Goal: Information Seeking & Learning: Learn about a topic

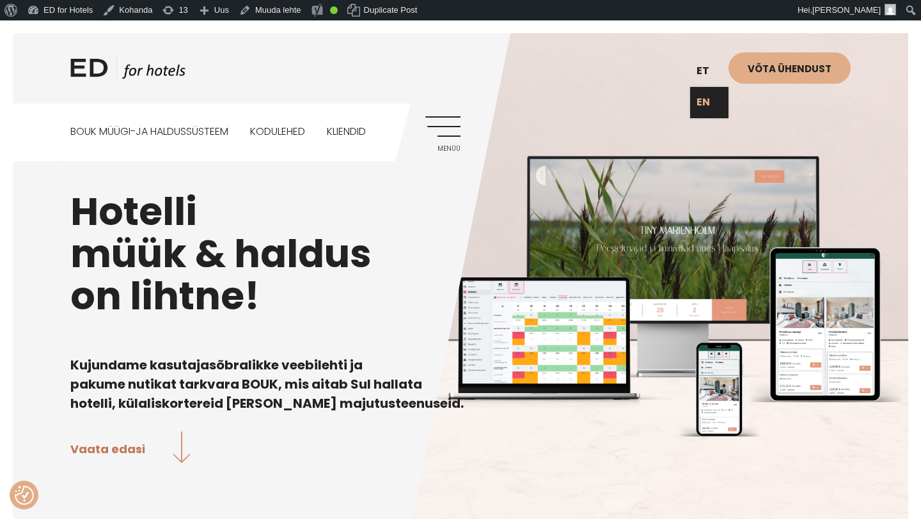
click at [706, 92] on link "EN" at bounding box center [709, 102] width 38 height 31
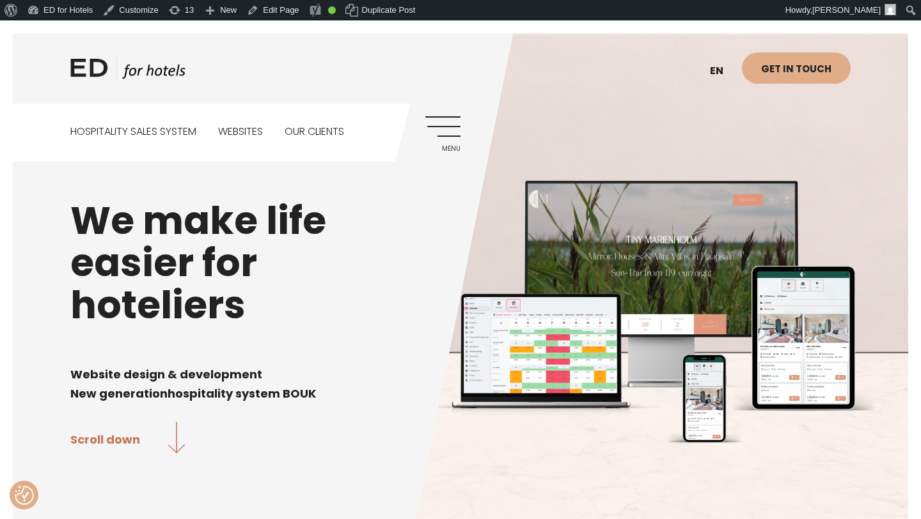
click at [439, 121] on link "Menu" at bounding box center [442, 133] width 35 height 35
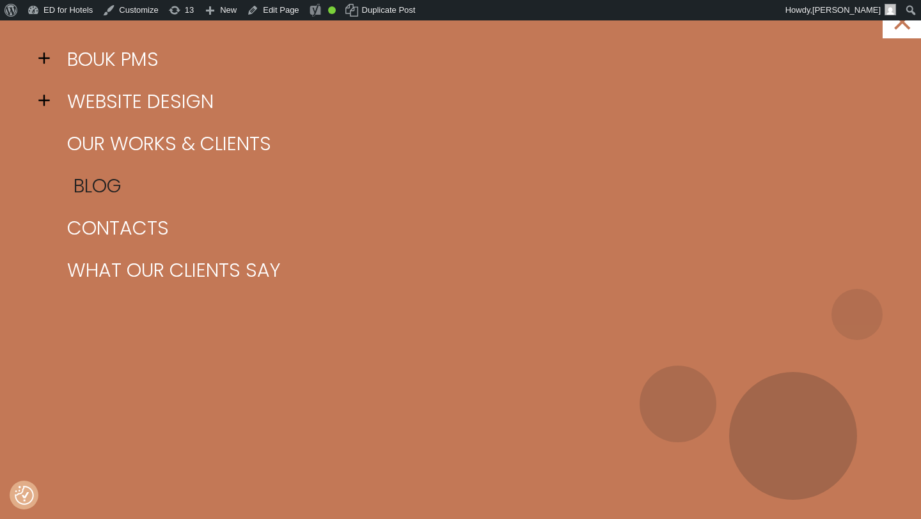
click at [115, 186] on link "Blog" at bounding box center [476, 186] width 825 height 42
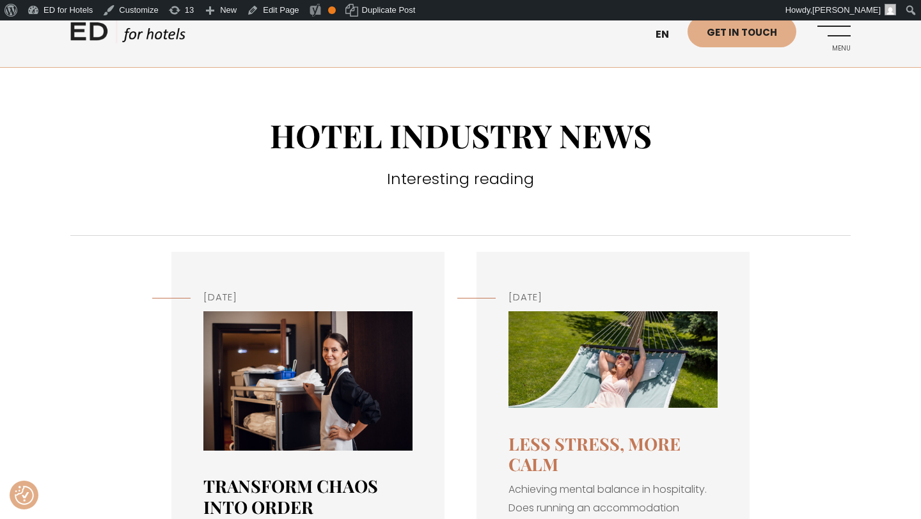
click at [263, 483] on link "Transform chaos into order" at bounding box center [290, 495] width 175 height 43
